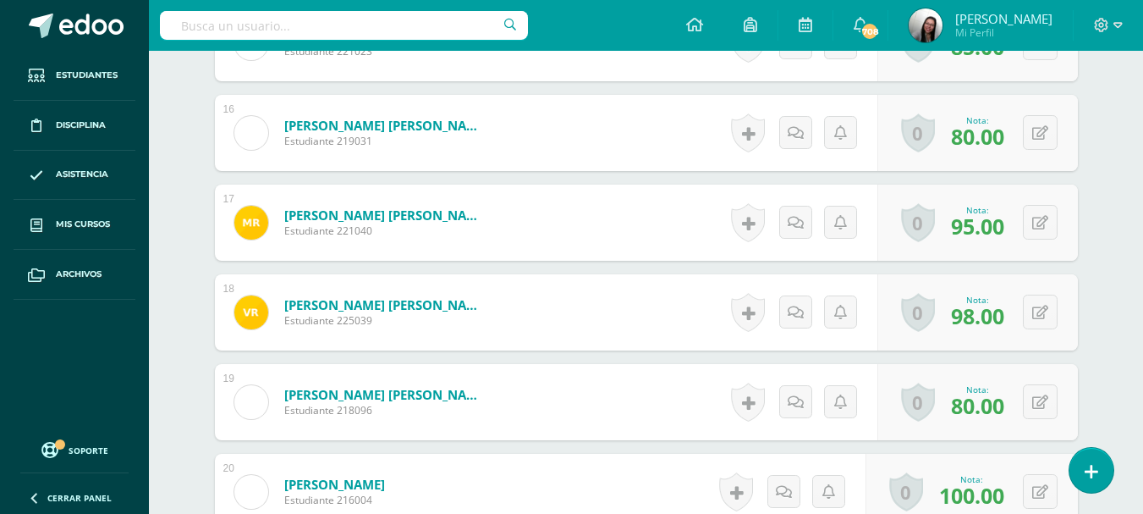
scroll to position [1866, 0]
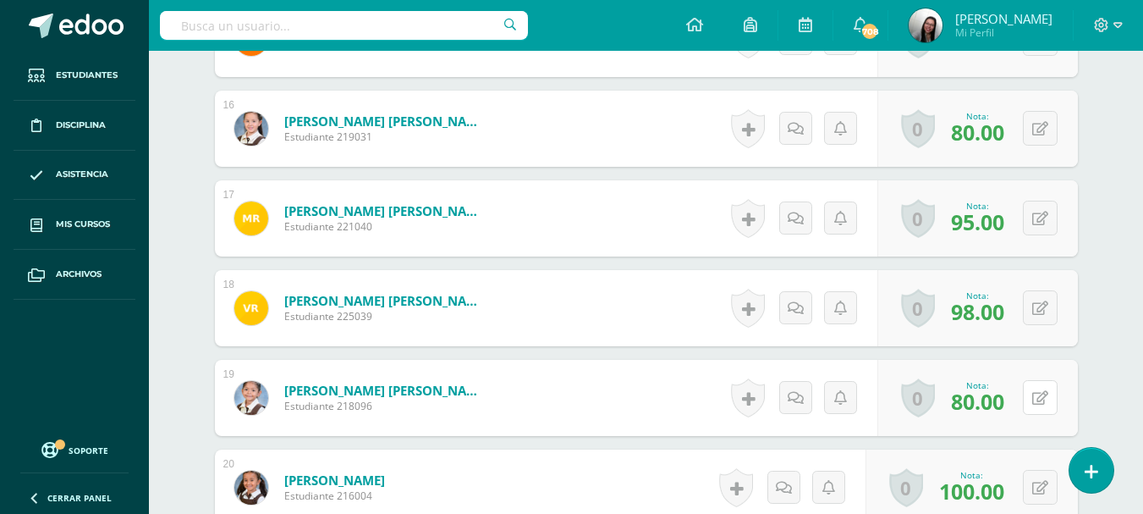
click at [1048, 399] on button at bounding box center [1040, 397] width 35 height 35
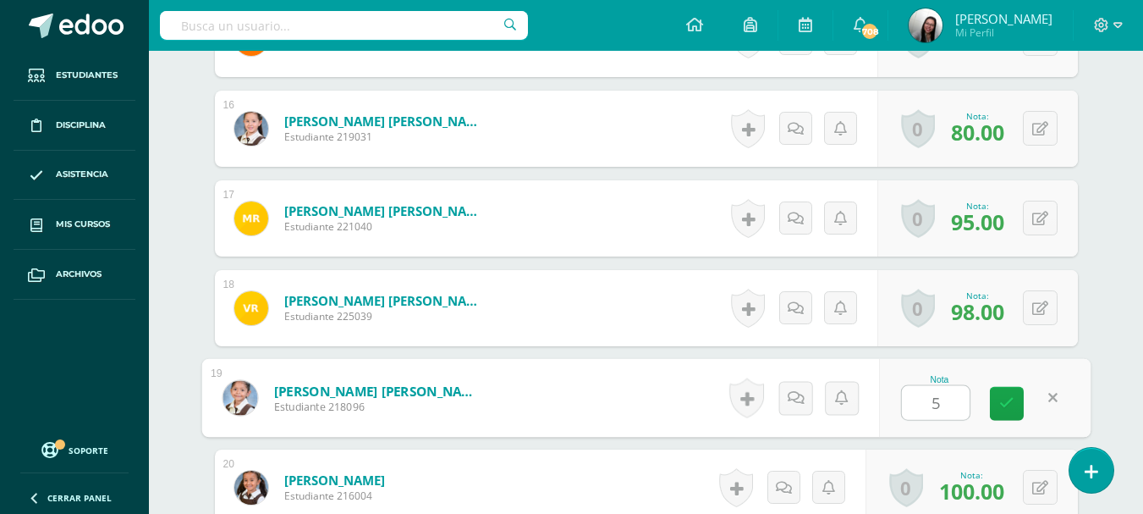
type input "50"
click at [1013, 406] on icon at bounding box center [1007, 403] width 15 height 14
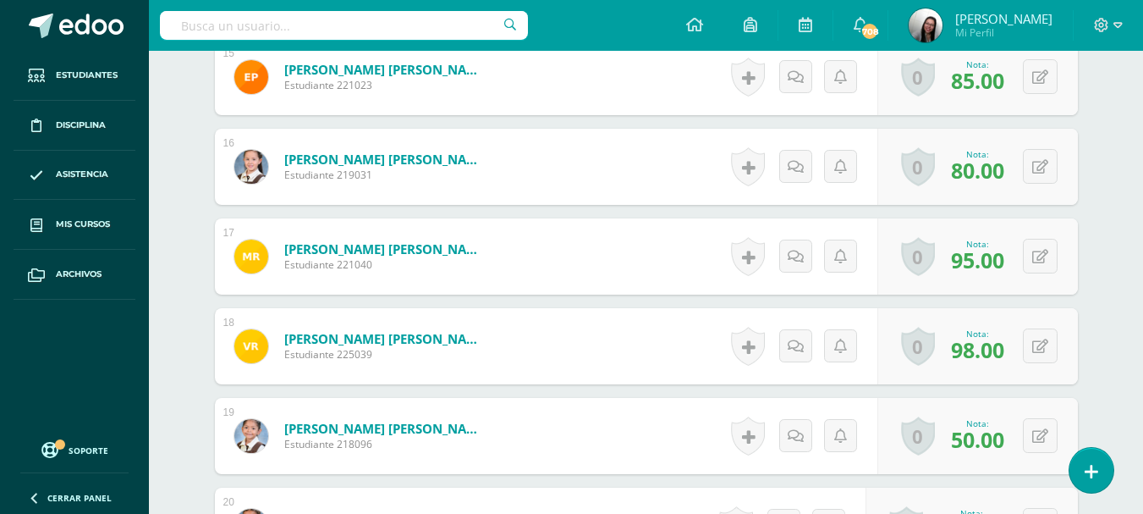
scroll to position [1832, 0]
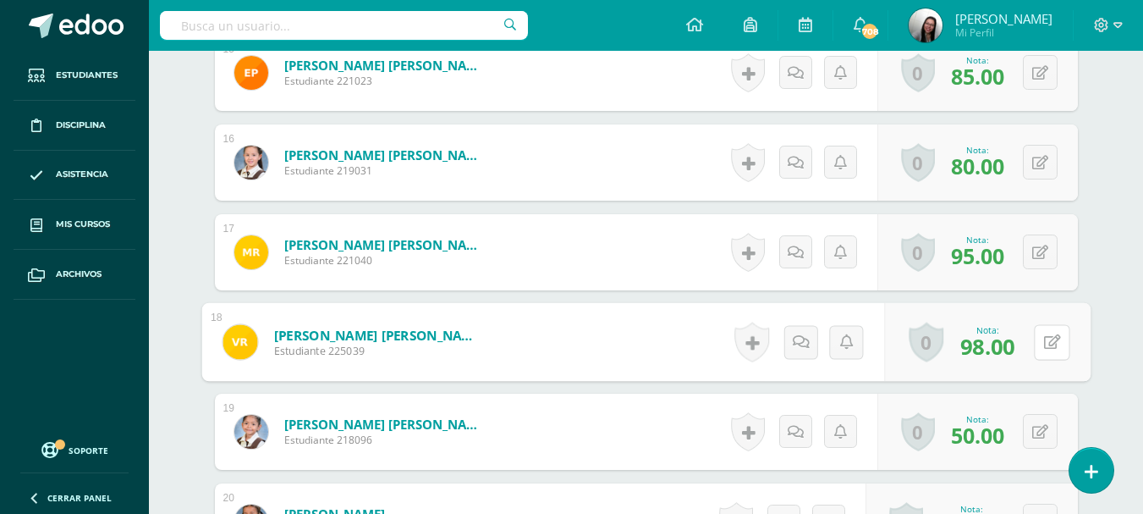
click at [1034, 347] on button at bounding box center [1052, 342] width 36 height 36
type input "60"
click at [1015, 349] on link at bounding box center [1007, 348] width 34 height 34
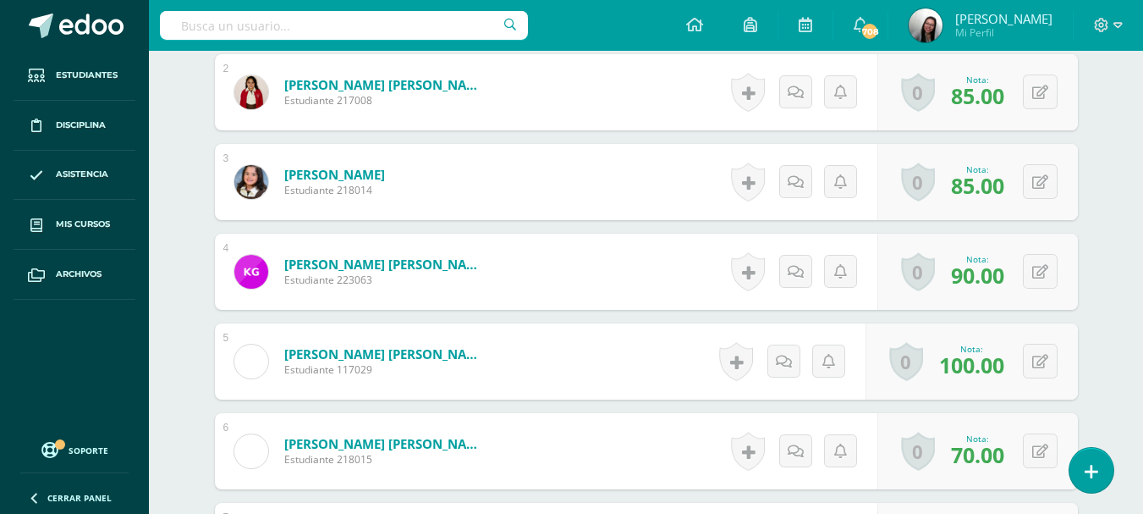
scroll to position [642, 0]
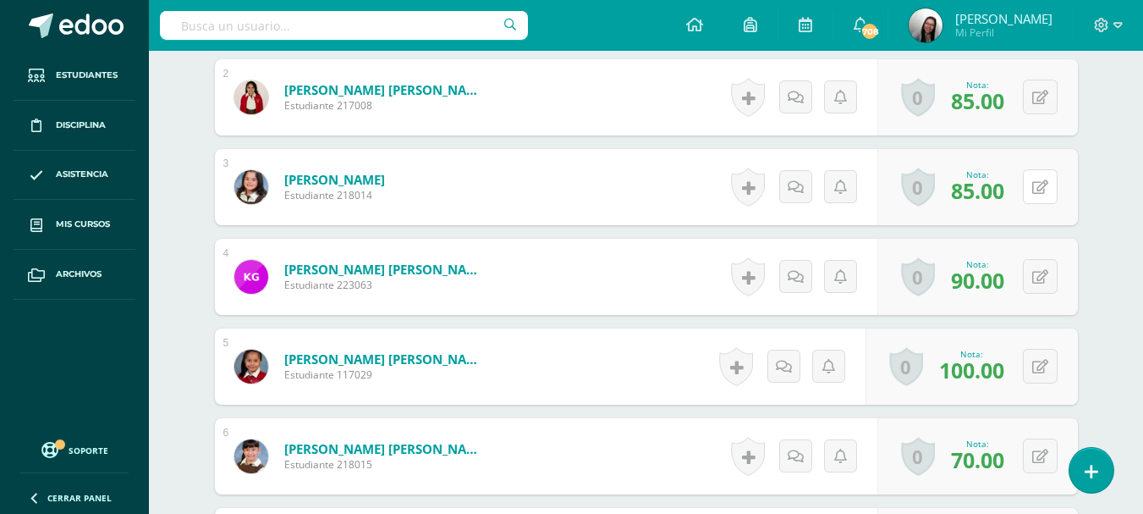
click at [1042, 181] on icon at bounding box center [1041, 187] width 16 height 14
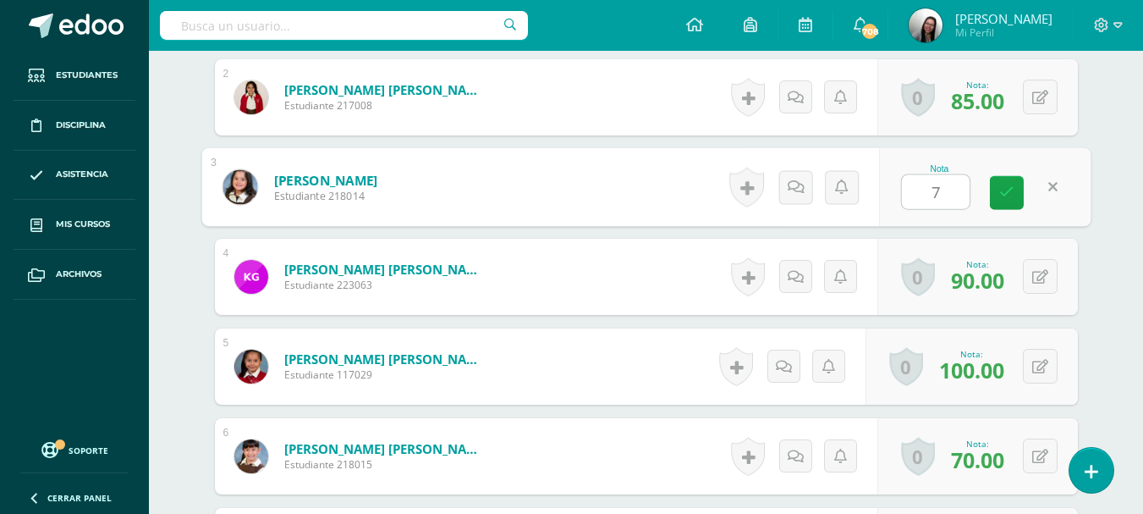
type input "70"
